Goal: Check status

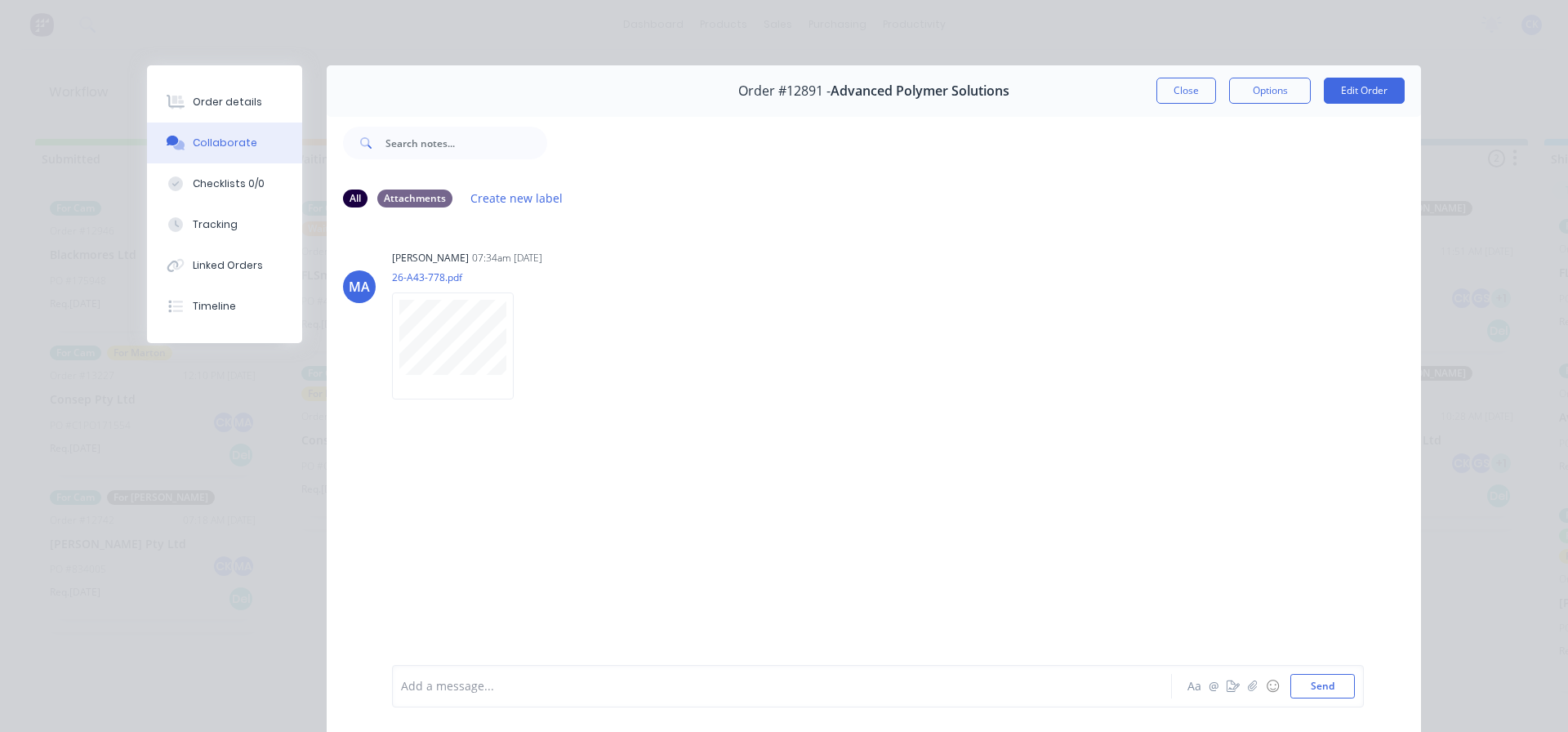
drag, startPoint x: 0, startPoint y: 0, endPoint x: 1133, endPoint y: 149, distance: 1142.8
click at [1183, 83] on button "Close" at bounding box center [1186, 91] width 60 height 27
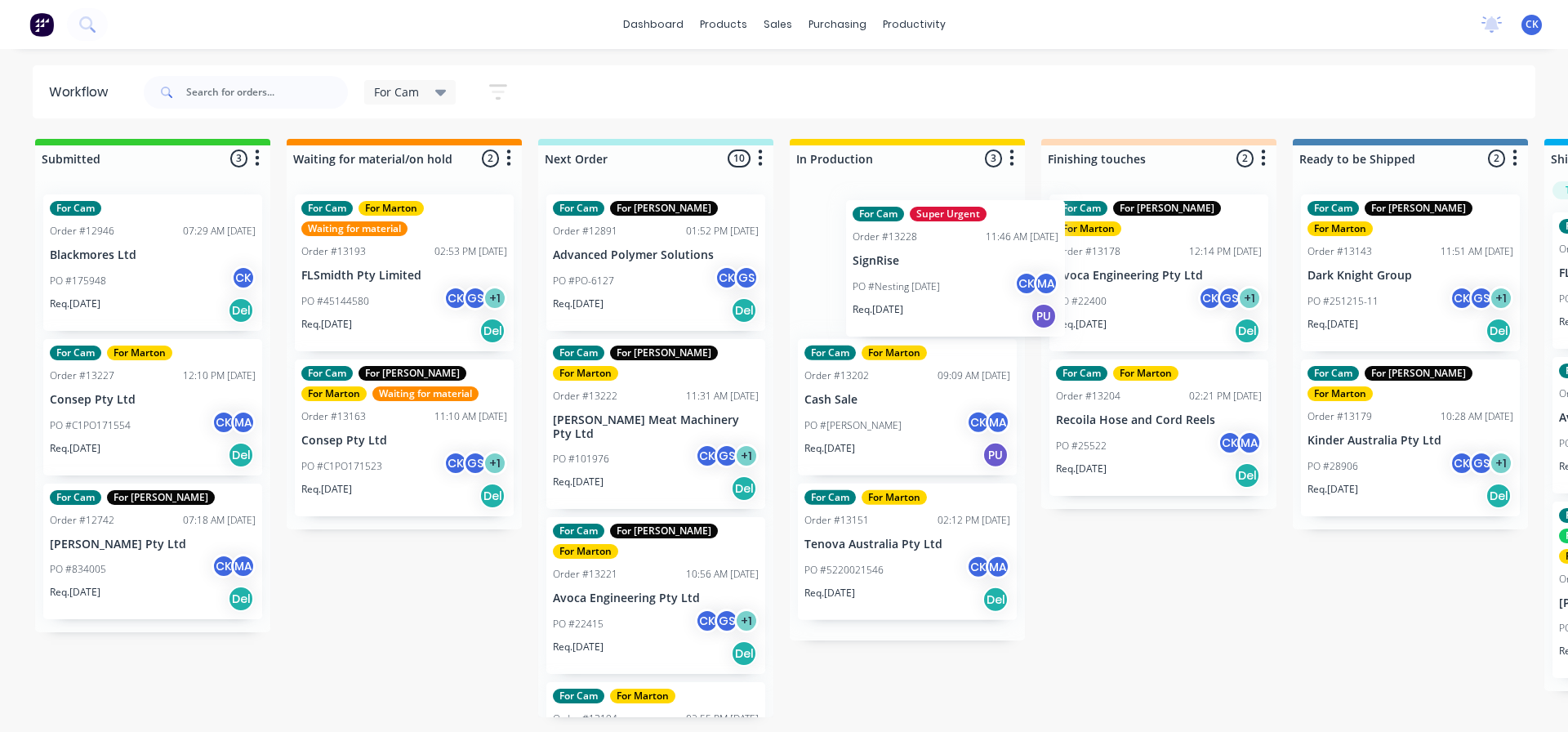
drag, startPoint x: 857, startPoint y: 282, endPoint x: 887, endPoint y: 289, distance: 30.8
click at [901, 289] on div "For Cam Super Urgent Order #13228 11:46 AM [DATE] SignRise PO #Nesting [DATE] C…" at bounding box center [907, 410] width 236 height 459
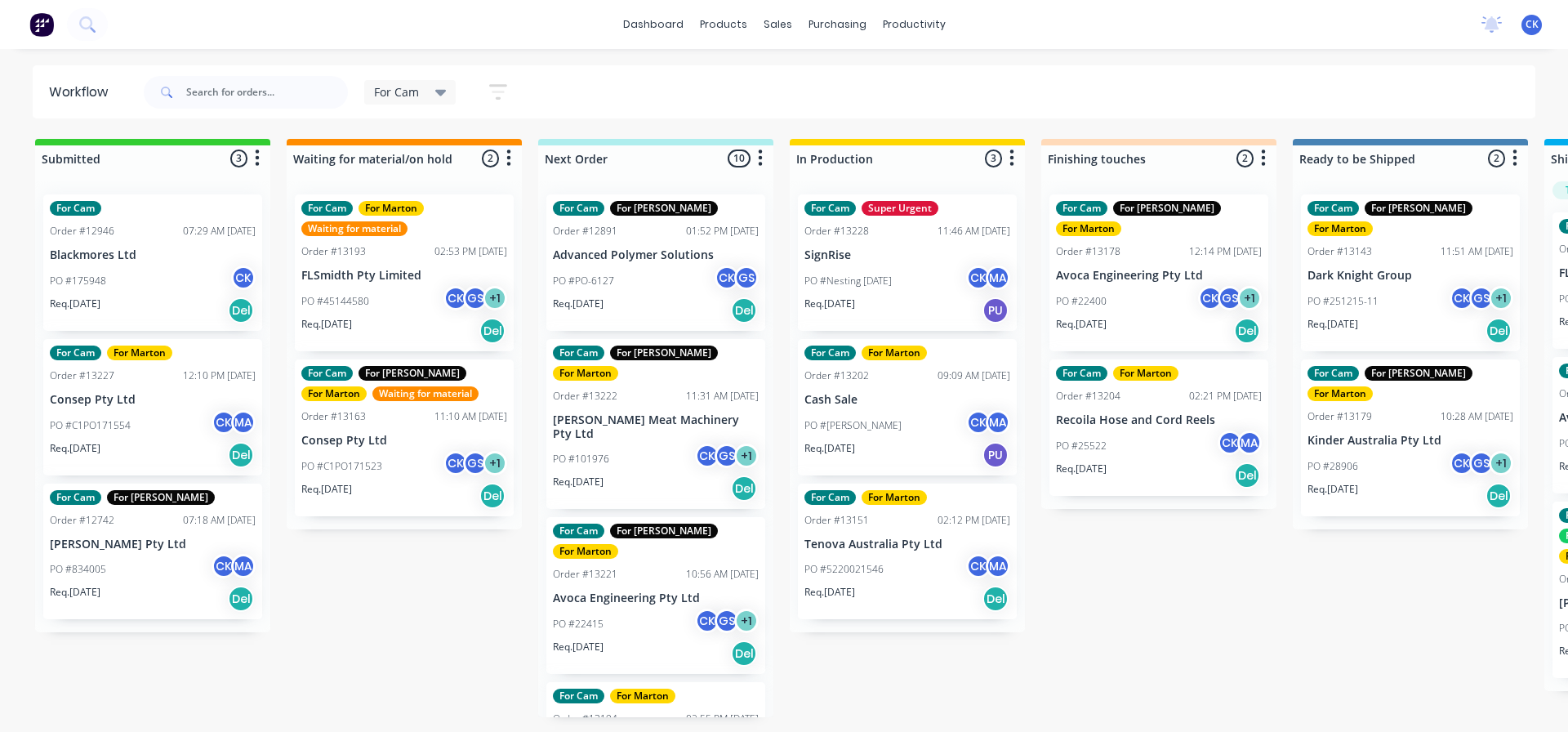
click at [901, 461] on div "Req. [DATE] PU" at bounding box center [907, 454] width 206 height 27
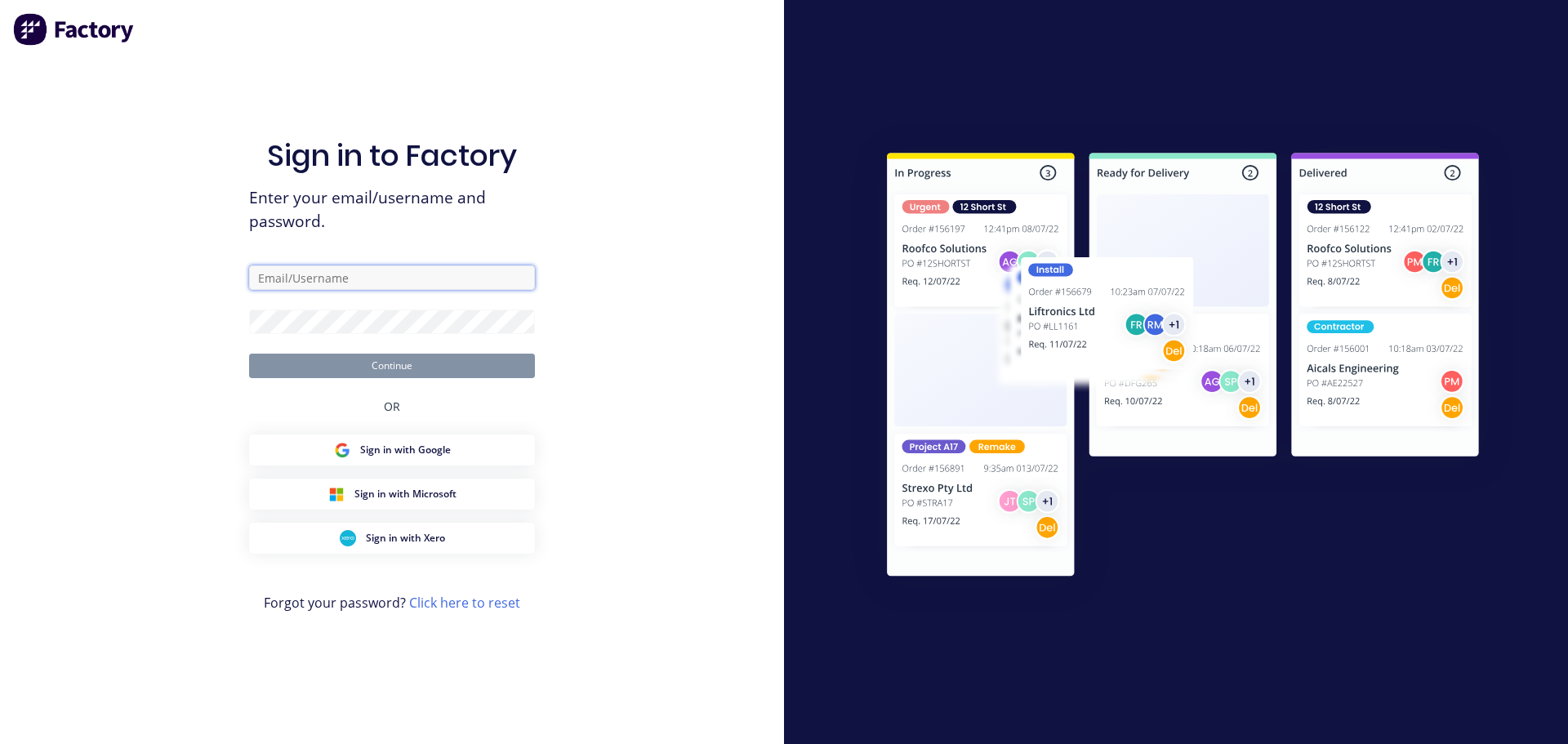
type input "[EMAIL_ADDRESS][DOMAIN_NAME]"
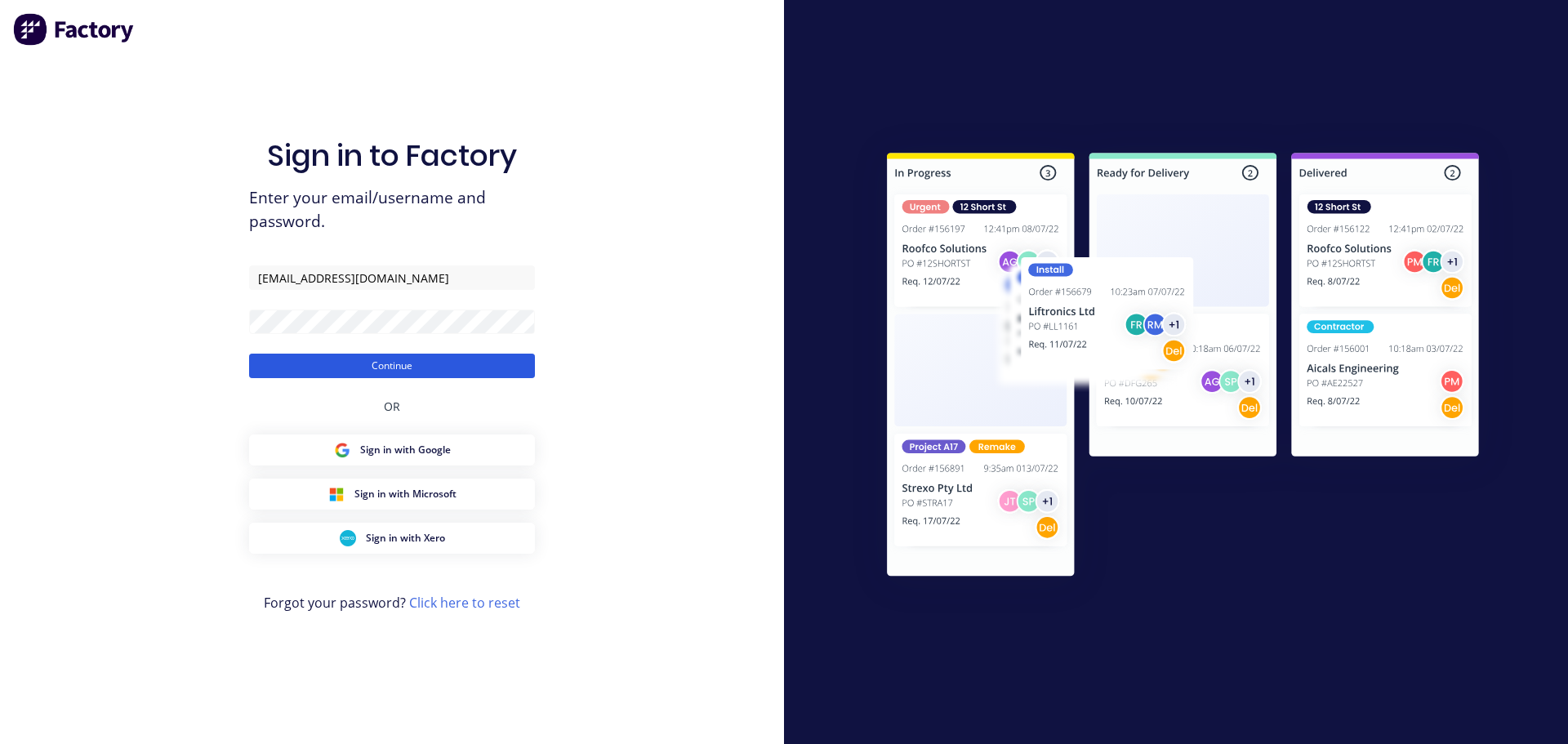
click at [432, 370] on button "Continue" at bounding box center [392, 366] width 286 height 25
